Goal: Task Accomplishment & Management: Manage account settings

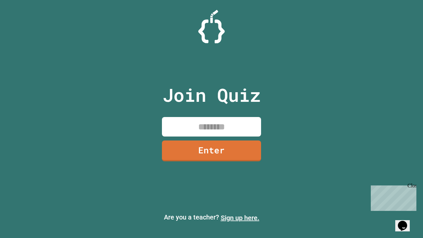
click at [240, 218] on link "Sign up here." at bounding box center [240, 218] width 39 height 8
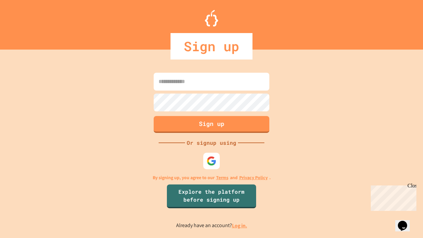
click at [240, 225] on link "Log in." at bounding box center [239, 225] width 15 height 7
